Goal: Browse casually

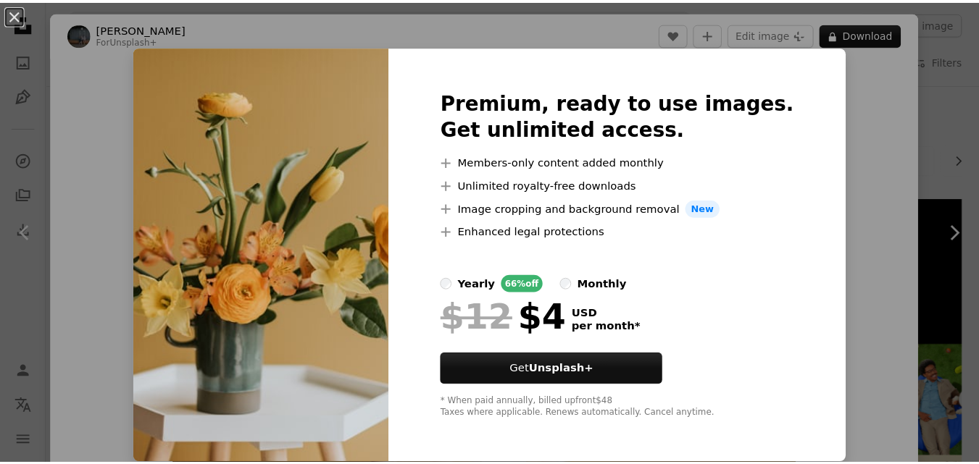
scroll to position [666, 0]
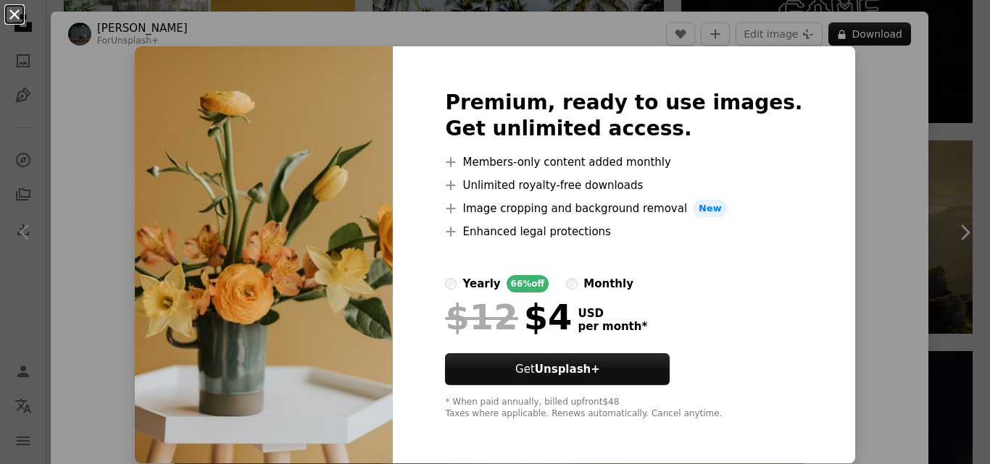
click at [14, 17] on button "An X shape" at bounding box center [14, 14] width 17 height 17
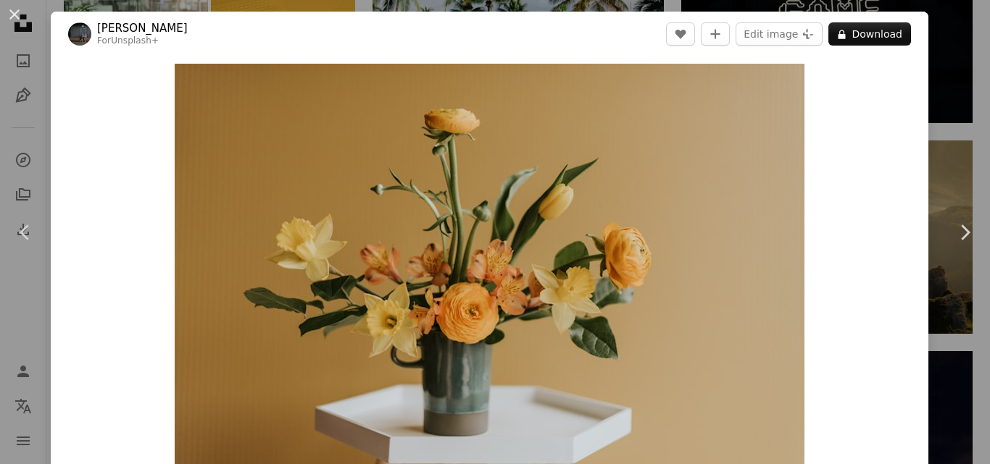
click at [14, 17] on button "An X shape" at bounding box center [14, 14] width 17 height 17
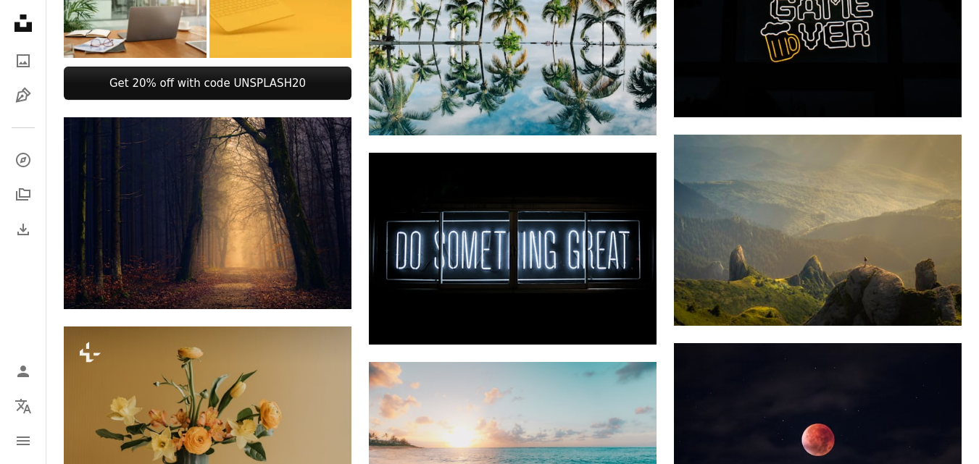
click at [13, 16] on icon "Unsplash logo Unsplash Home" at bounding box center [23, 23] width 29 height 29
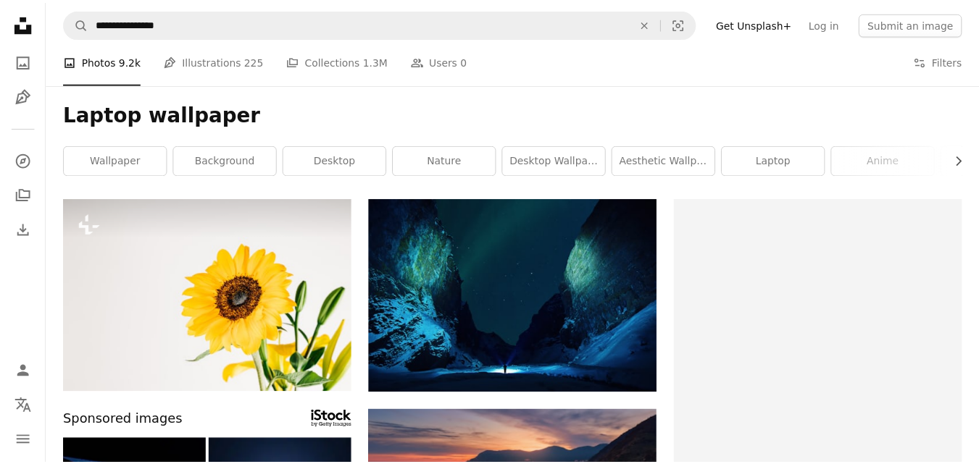
scroll to position [666, 0]
